Goal: Transaction & Acquisition: Book appointment/travel/reservation

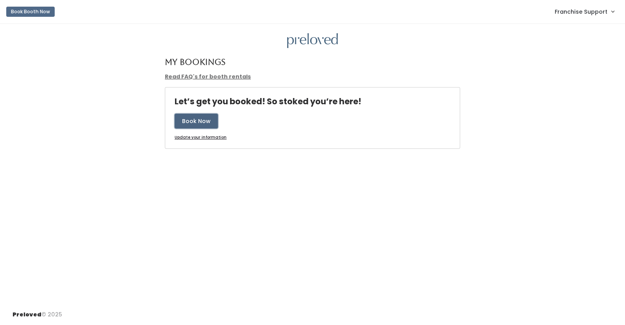
click at [208, 120] on button "Book Now" at bounding box center [196, 121] width 43 height 15
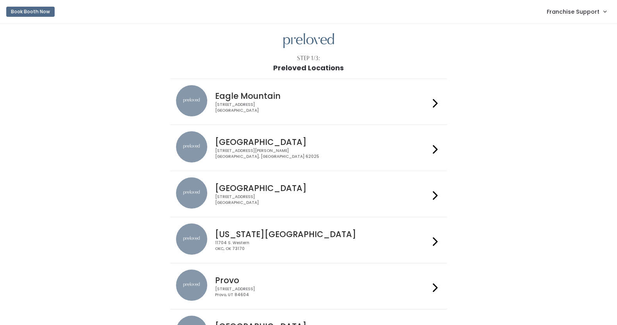
click at [280, 104] on div "[STREET_ADDRESS]" at bounding box center [322, 107] width 215 height 11
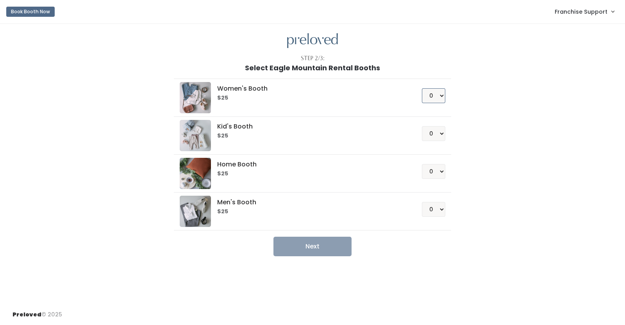
click at [443, 100] on select "0 1 2 3 4" at bounding box center [433, 95] width 23 height 15
select select "1"
click at [422, 88] on select "0 1 2 3 4" at bounding box center [433, 95] width 23 height 15
click at [322, 249] on button "Next" at bounding box center [312, 247] width 78 height 20
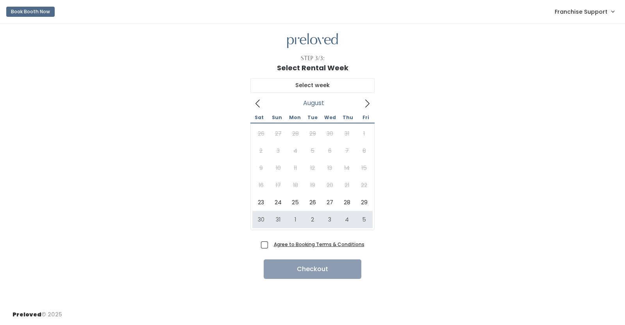
click at [318, 248] on label "Agree to Booking Terms & Conditions" at bounding box center [312, 244] width 103 height 8
click at [276, 245] on input "Agree to Booking Terms & Conditions" at bounding box center [273, 242] width 5 height 5
checkbox input "true"
click at [318, 245] on u "Agree to Booking Terms & Conditions" at bounding box center [319, 244] width 91 height 7
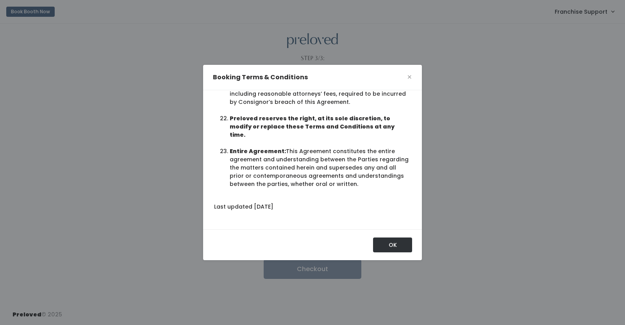
scroll to position [302, 0]
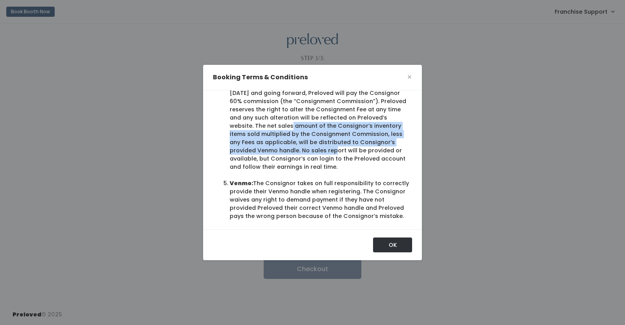
drag, startPoint x: 328, startPoint y: 149, endPoint x: 394, endPoint y: 176, distance: 72.1
click at [394, 176] on div "These terms and conditions create a contract (the “Agreement”) between you (“Co…" at bounding box center [311, 142] width 201 height 156
copy li "The net sales amount of the Consignor’s inventory items sold multiplied by the …"
